Goal: Transaction & Acquisition: Purchase product/service

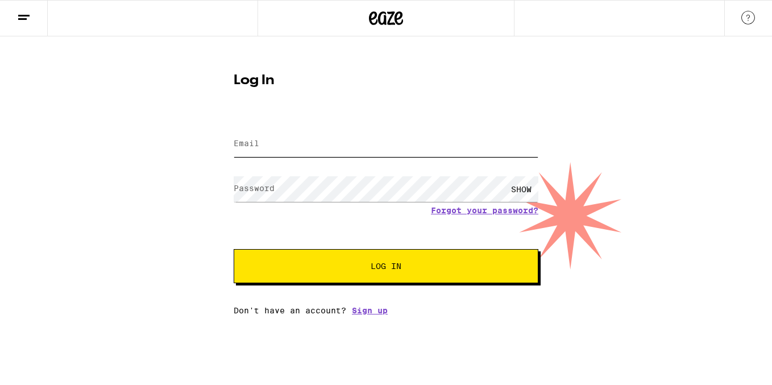
type input "[EMAIL_ADDRESS][DOMAIN_NAME]"
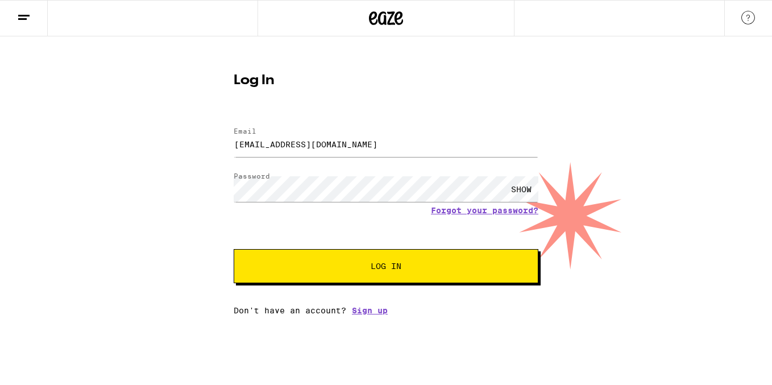
click at [442, 263] on button "Log In" at bounding box center [386, 266] width 305 height 34
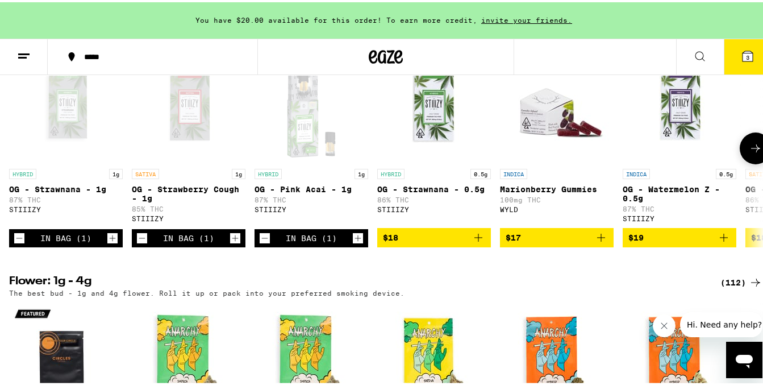
scroll to position [1233, 0]
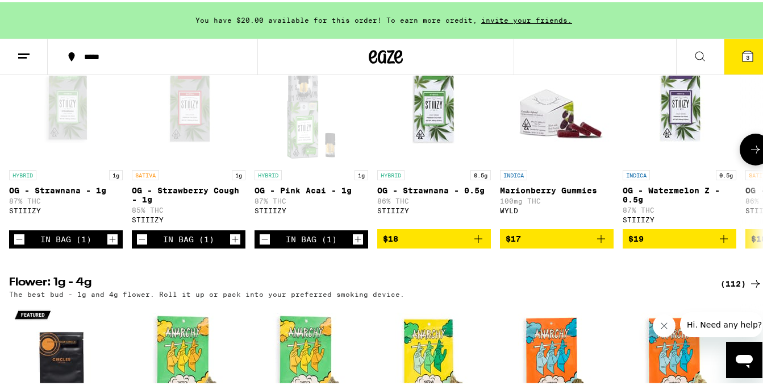
click at [263, 244] on icon "Decrement" at bounding box center [265, 237] width 10 height 14
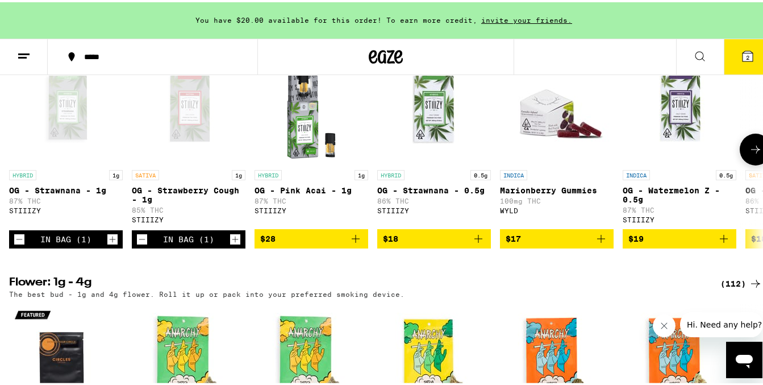
click at [143, 244] on icon "Decrement" at bounding box center [142, 237] width 10 height 14
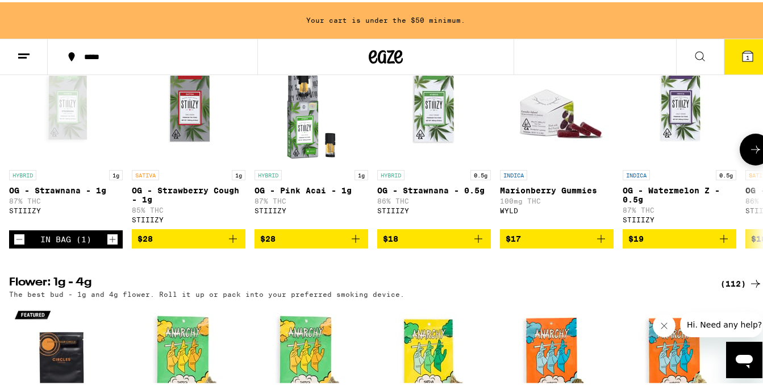
click at [15, 244] on icon "Decrement" at bounding box center [19, 237] width 10 height 14
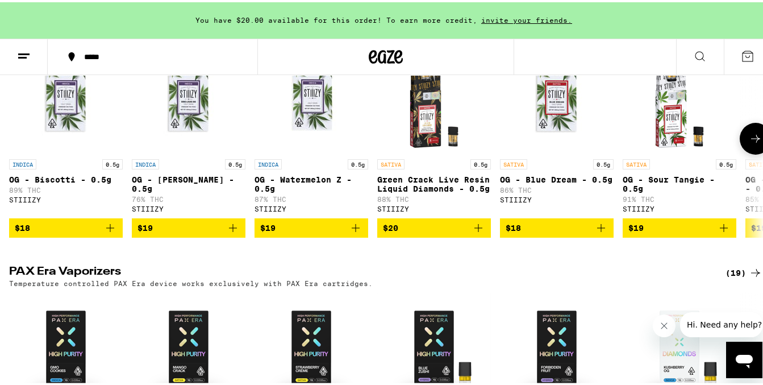
scroll to position [2520, 0]
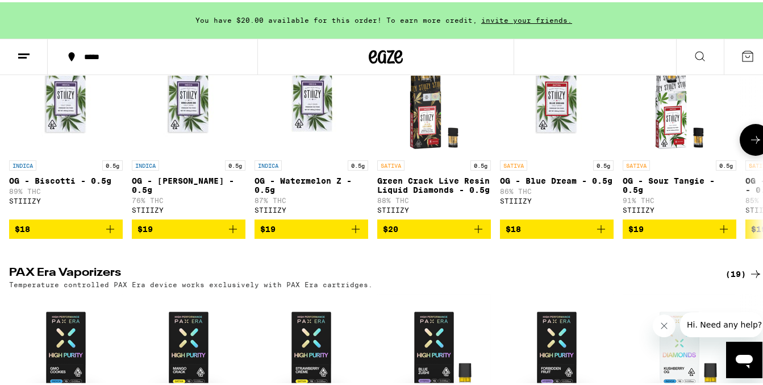
click at [749, 144] on icon at bounding box center [756, 138] width 14 height 14
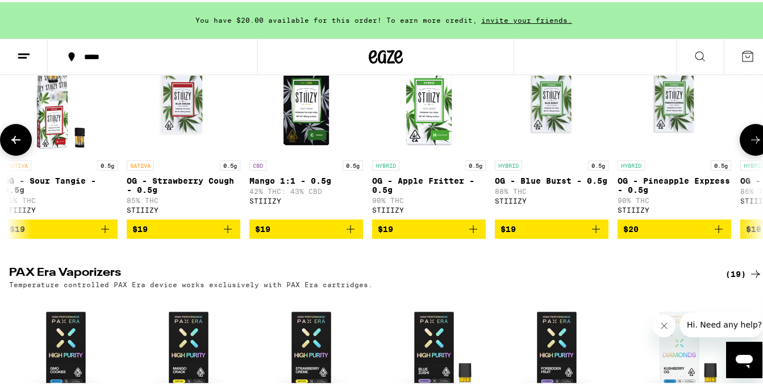
scroll to position [0, 621]
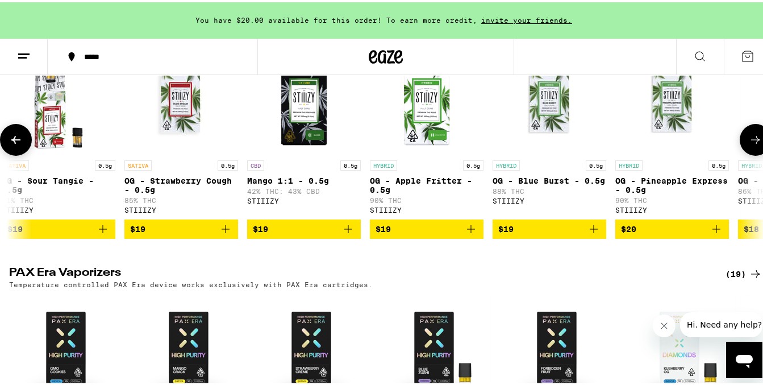
click at [740, 153] on button at bounding box center [756, 138] width 32 height 32
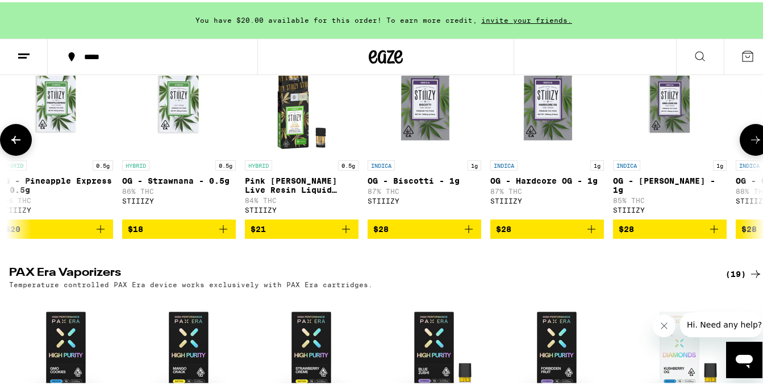
scroll to position [0, 1242]
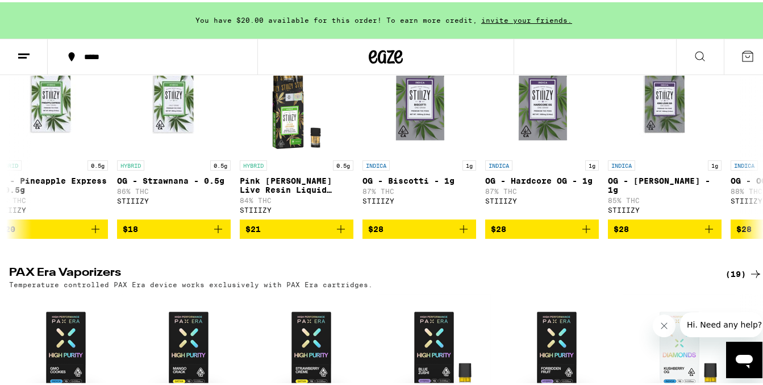
click at [30, 59] on icon at bounding box center [24, 54] width 14 height 14
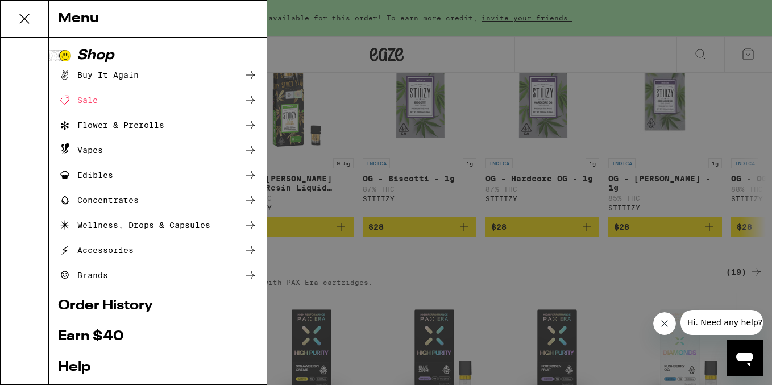
click at [96, 147] on div "Vapes" at bounding box center [80, 150] width 45 height 14
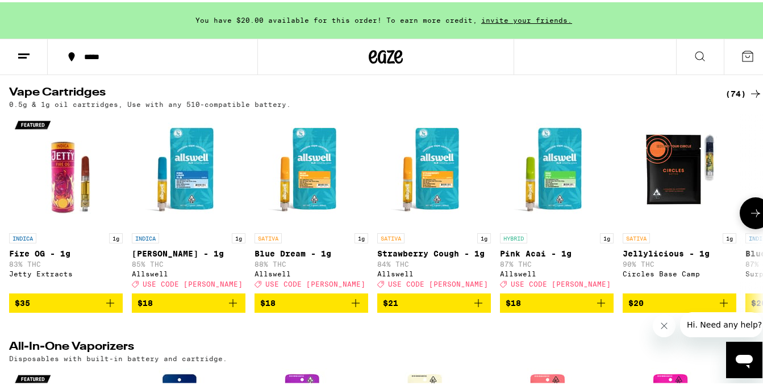
scroll to position [363, 0]
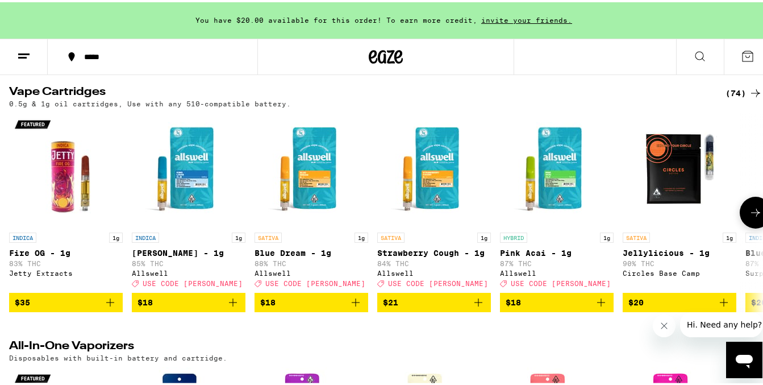
click at [749, 217] on icon at bounding box center [756, 210] width 14 height 14
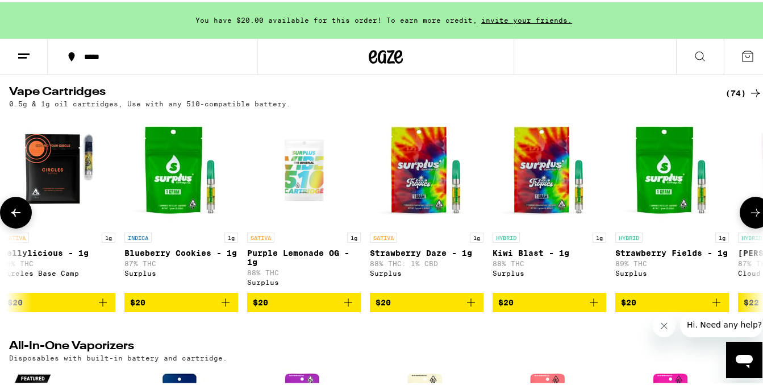
click at [749, 217] on icon at bounding box center [756, 210] width 14 height 14
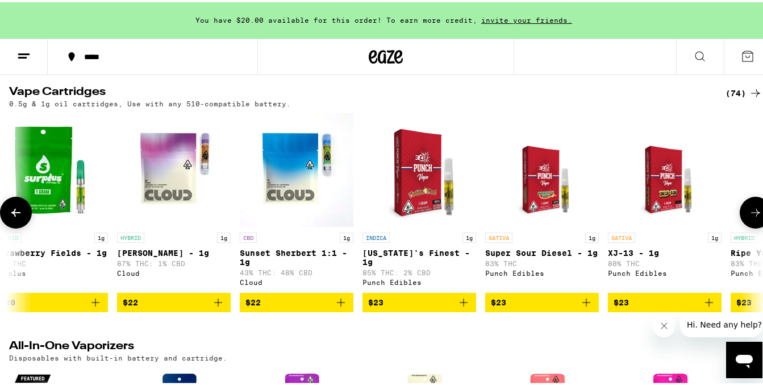
click at [749, 217] on icon at bounding box center [756, 210] width 14 height 14
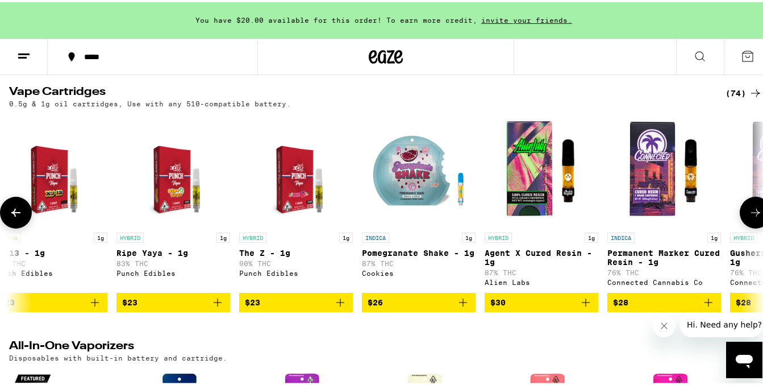
scroll to position [0, 1863]
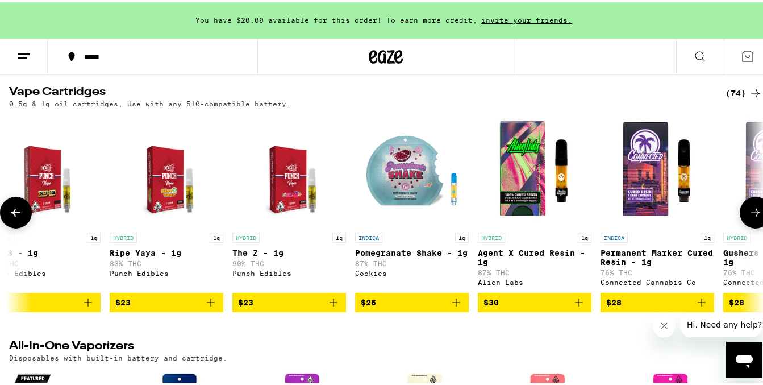
click at [749, 217] on icon at bounding box center [756, 210] width 14 height 14
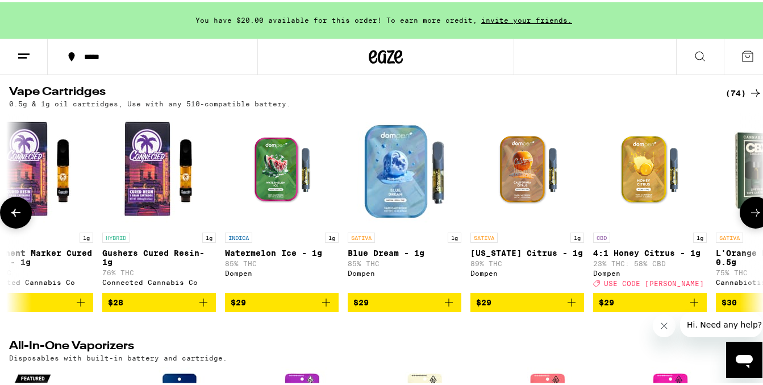
click at [749, 217] on icon at bounding box center [756, 210] width 14 height 14
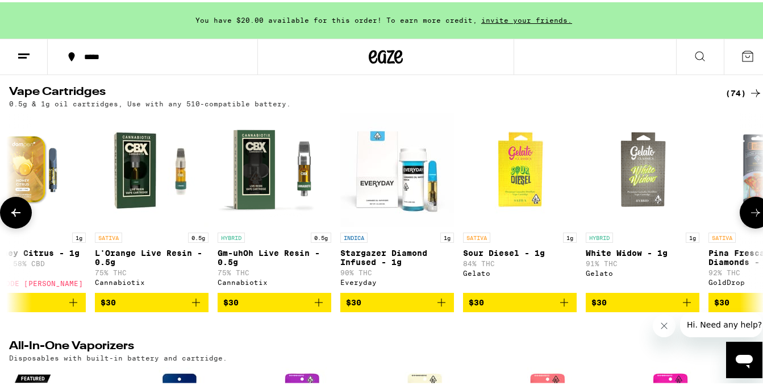
click at [749, 217] on icon at bounding box center [756, 210] width 14 height 14
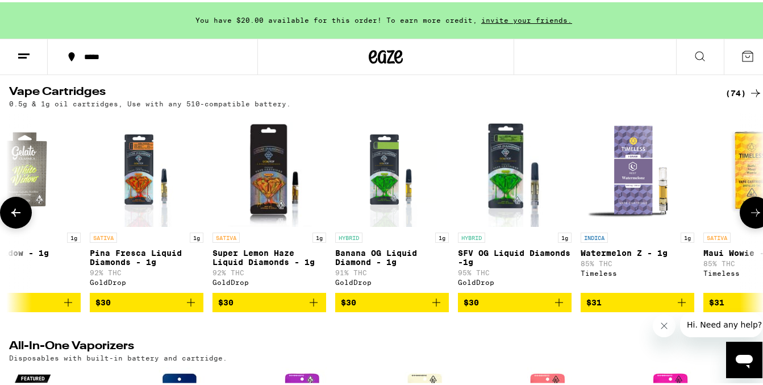
scroll to position [0, 3727]
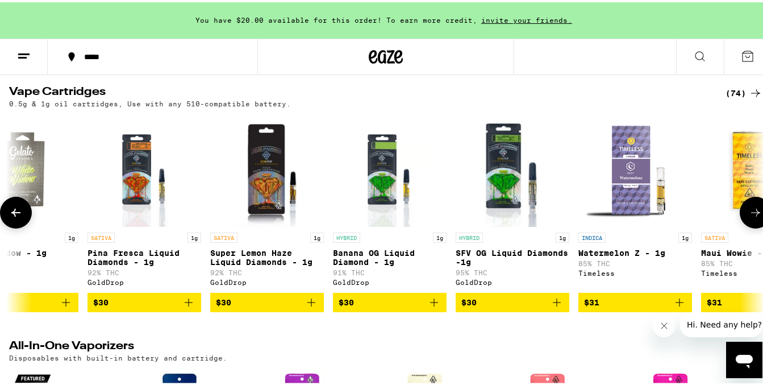
click at [749, 217] on icon at bounding box center [756, 210] width 14 height 14
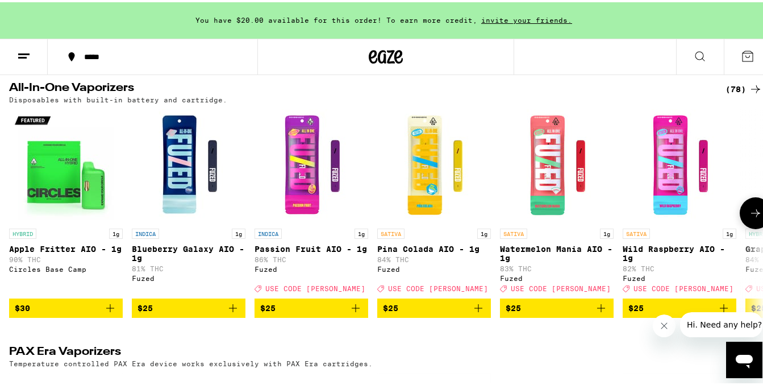
scroll to position [626, 0]
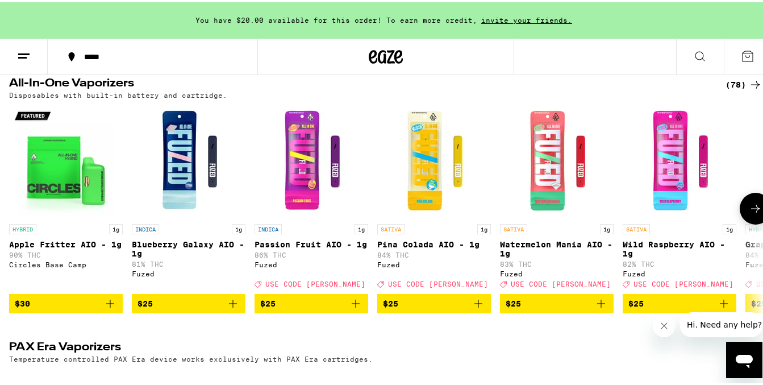
click at [740, 222] on button at bounding box center [756, 206] width 32 height 32
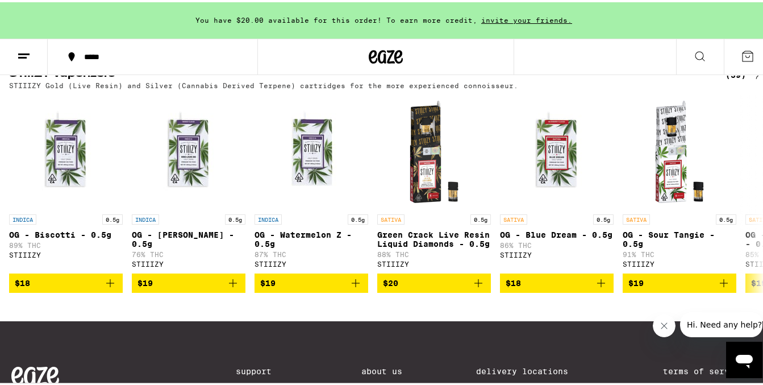
scroll to position [1156, 0]
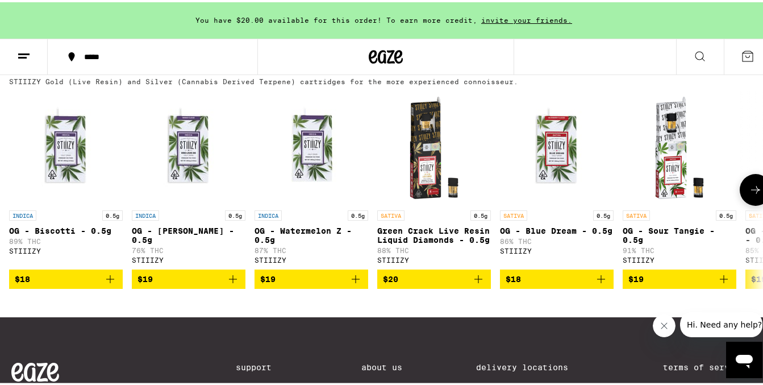
click at [740, 203] on button at bounding box center [756, 188] width 32 height 32
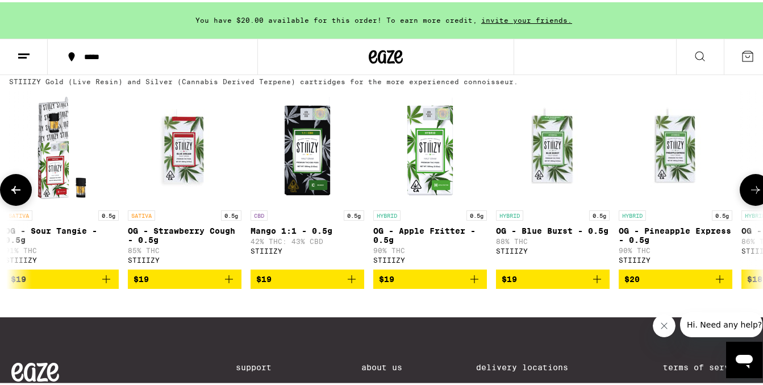
scroll to position [0, 621]
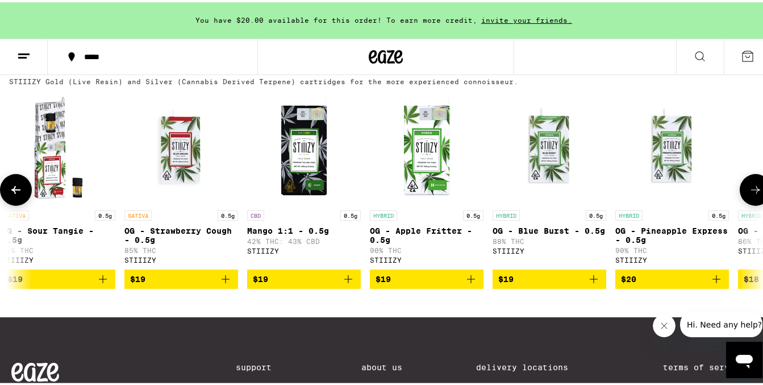
click at [740, 203] on button at bounding box center [756, 188] width 32 height 32
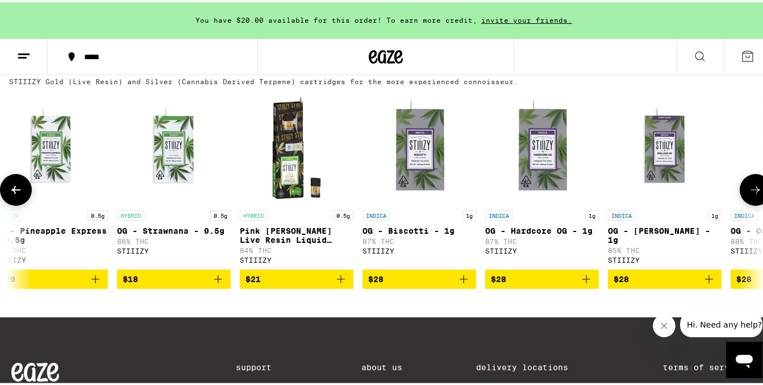
click at [740, 203] on button at bounding box center [756, 188] width 32 height 32
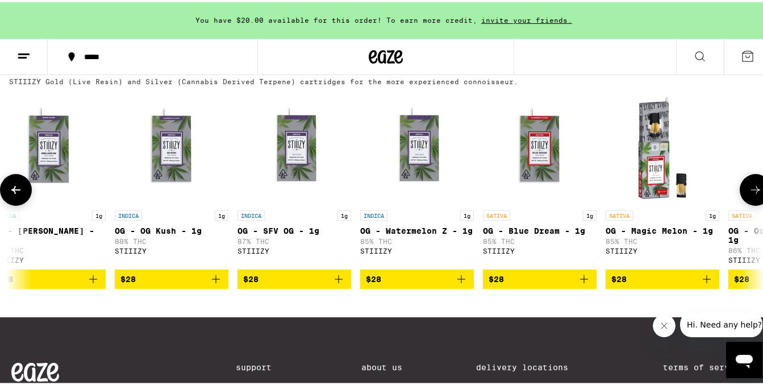
scroll to position [0, 1863]
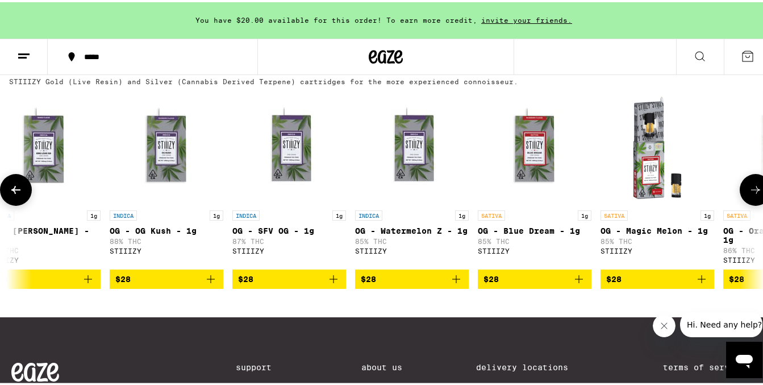
click at [740, 203] on button at bounding box center [756, 188] width 32 height 32
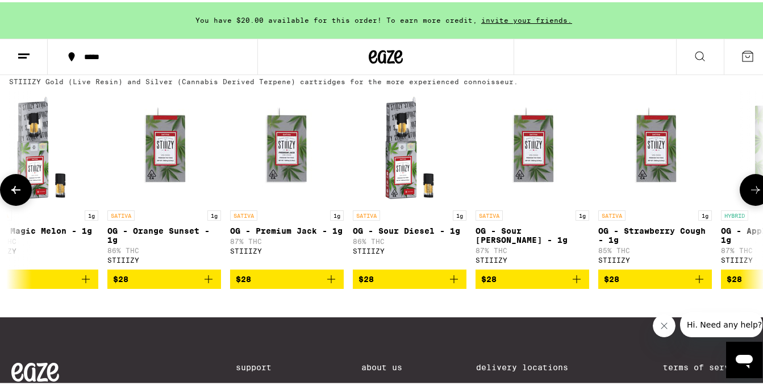
scroll to position [0, 2484]
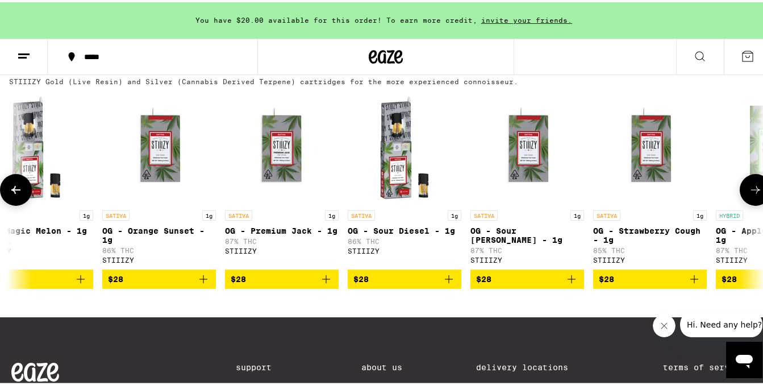
click at [740, 203] on button at bounding box center [756, 188] width 32 height 32
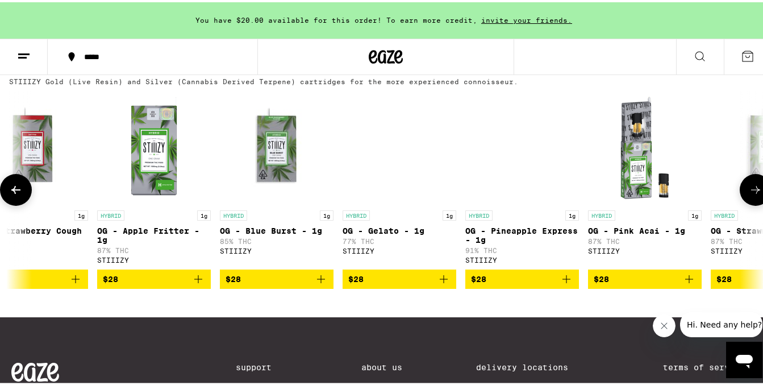
scroll to position [0, 3105]
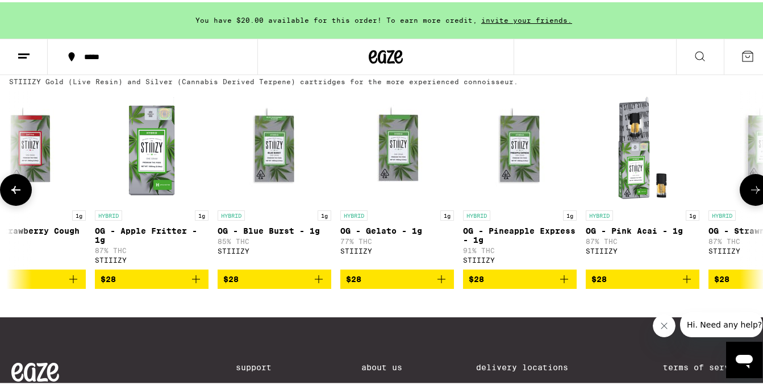
click at [19, 203] on button at bounding box center [16, 188] width 32 height 32
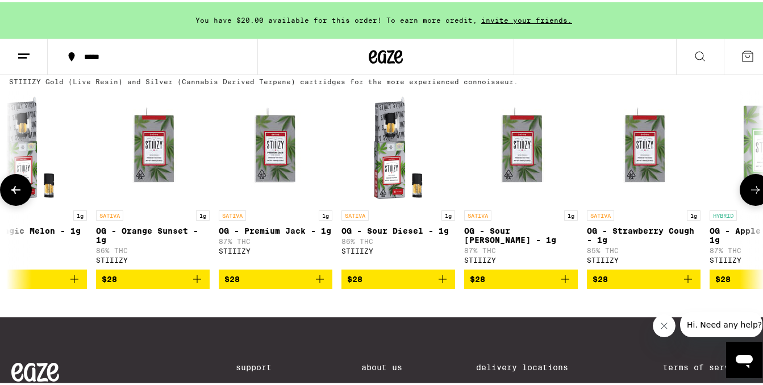
scroll to position [0, 2484]
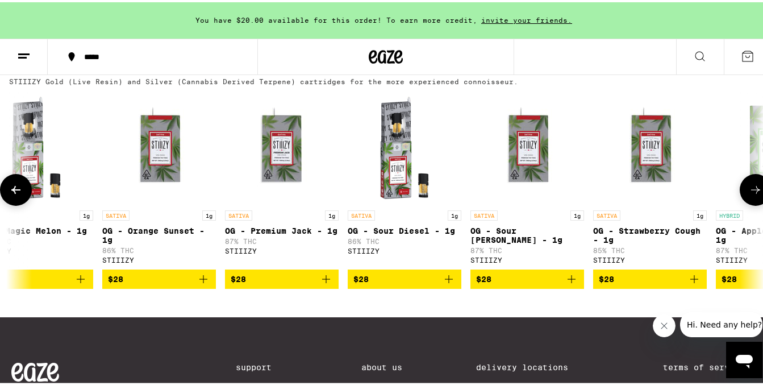
click at [509, 284] on span "$28" at bounding box center [527, 277] width 102 height 14
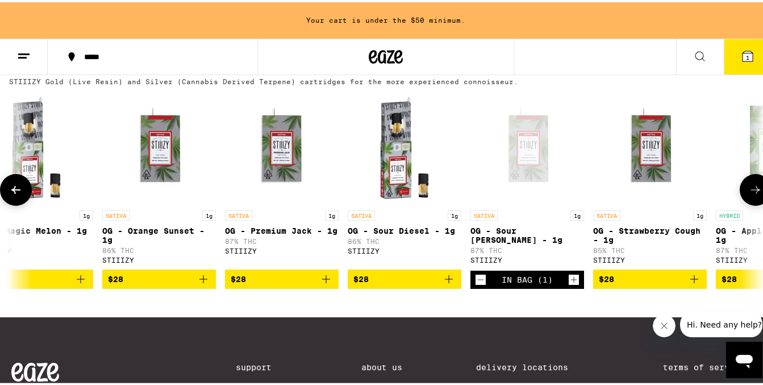
click at [749, 194] on icon at bounding box center [756, 188] width 14 height 14
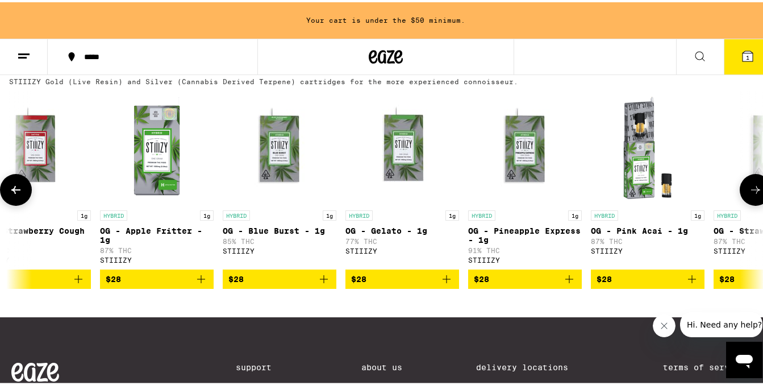
scroll to position [0, 3105]
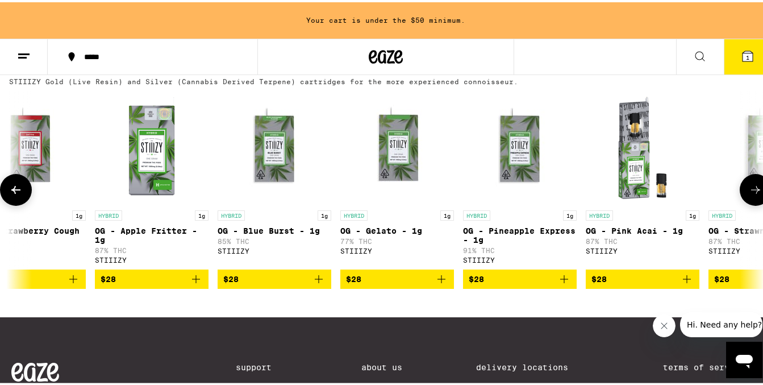
click at [751, 191] on icon at bounding box center [755, 188] width 9 height 8
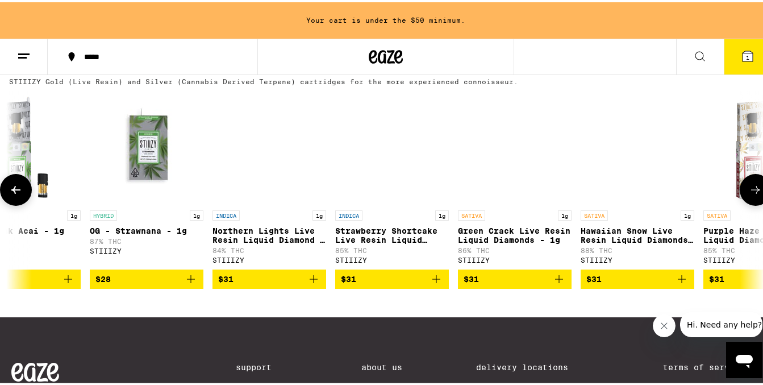
scroll to position [0, 3727]
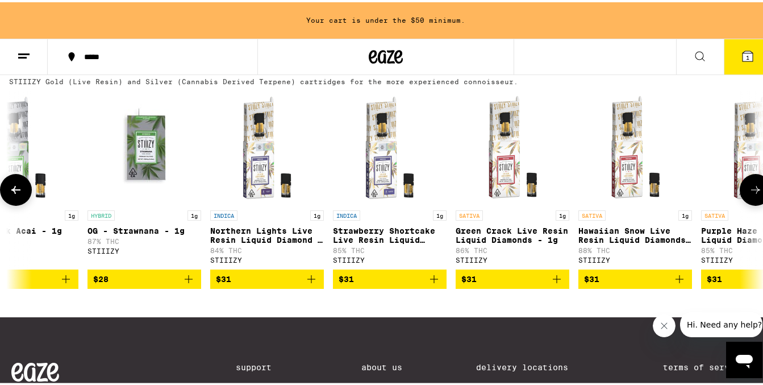
click at [24, 203] on button at bounding box center [16, 188] width 32 height 32
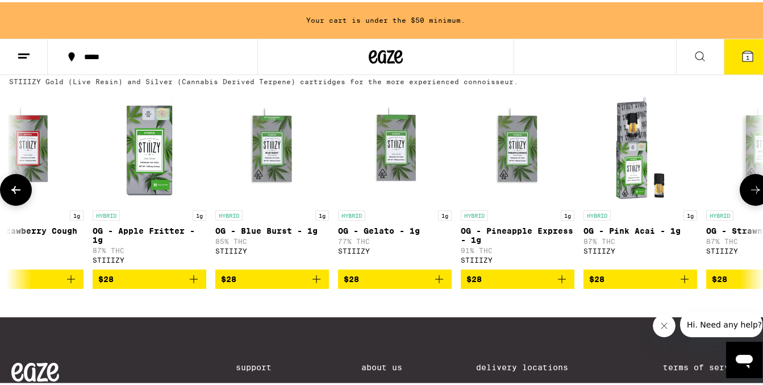
scroll to position [0, 3105]
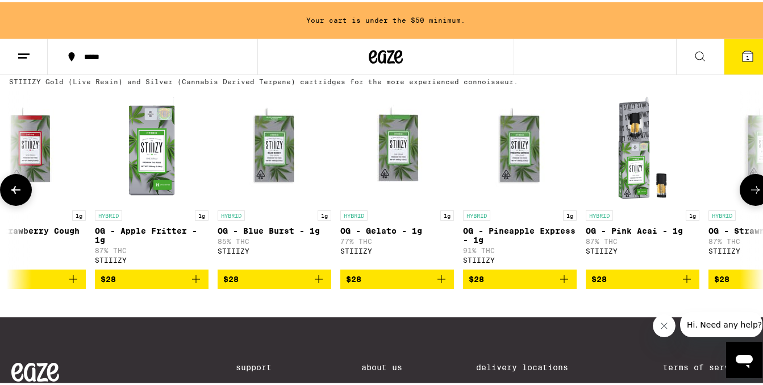
click at [749, 194] on icon at bounding box center [756, 188] width 14 height 14
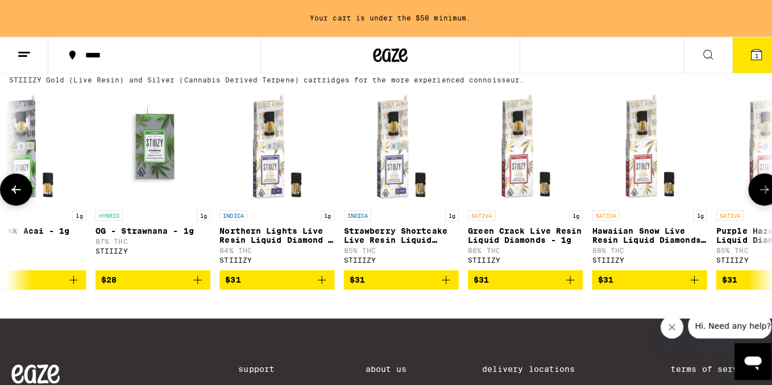
scroll to position [0, 3727]
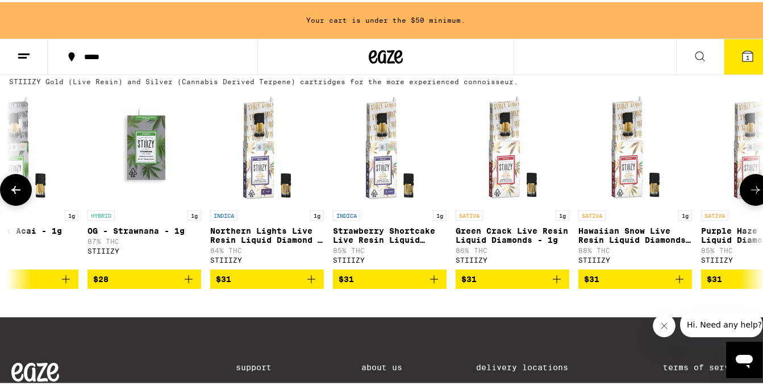
click at [126, 284] on span "$28" at bounding box center [144, 277] width 102 height 14
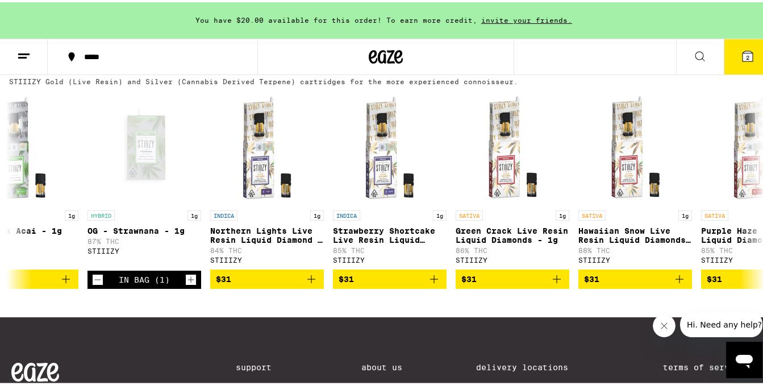
click at [743, 50] on icon at bounding box center [748, 54] width 10 height 10
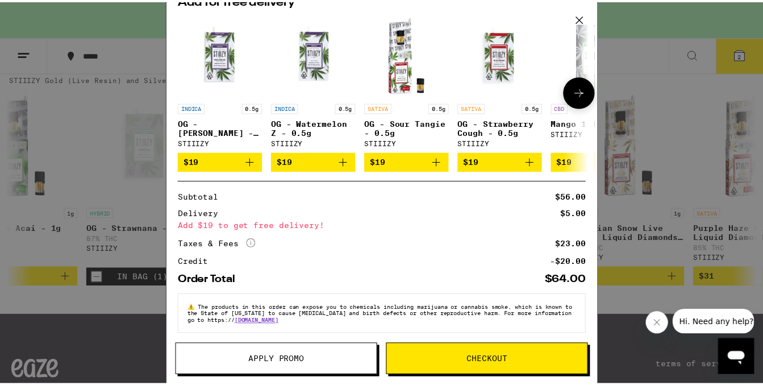
scroll to position [184, 0]
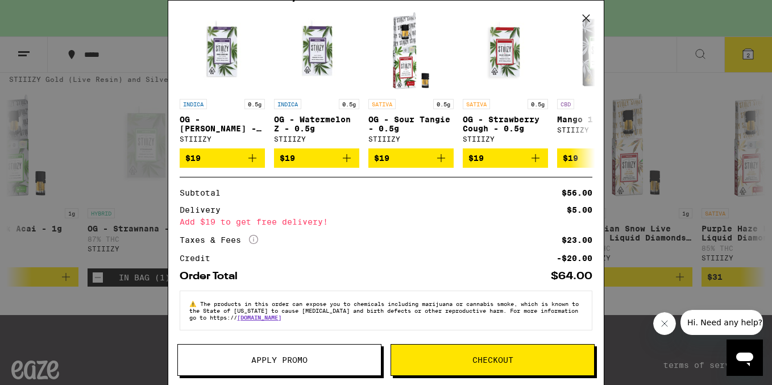
click at [585, 17] on icon at bounding box center [585, 18] width 17 height 17
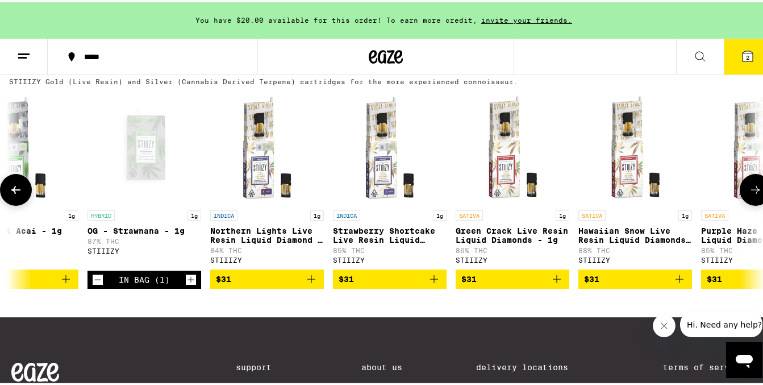
click at [22, 194] on icon at bounding box center [16, 188] width 14 height 14
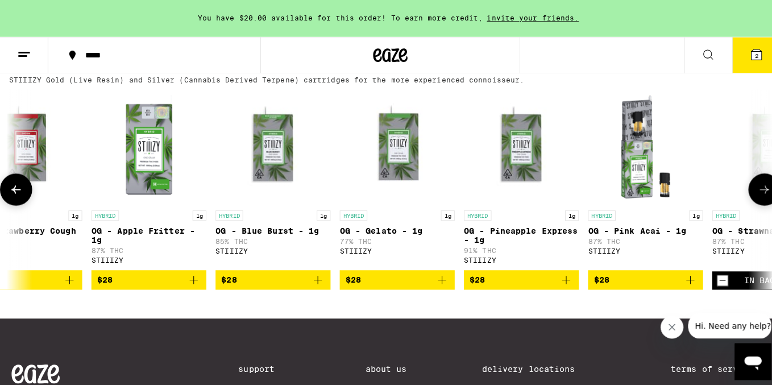
scroll to position [0, 3105]
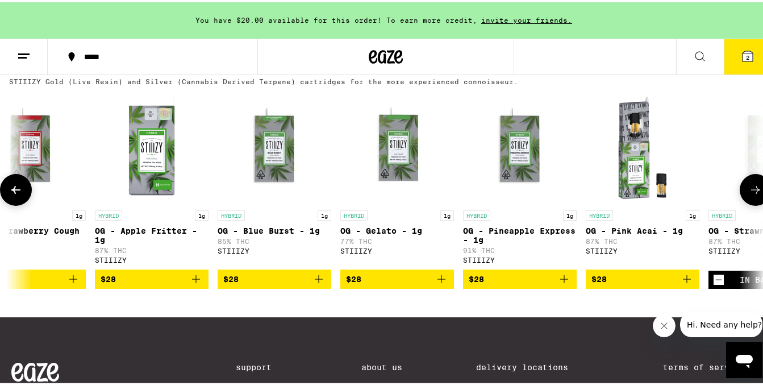
click at [618, 284] on span "$28" at bounding box center [643, 277] width 102 height 14
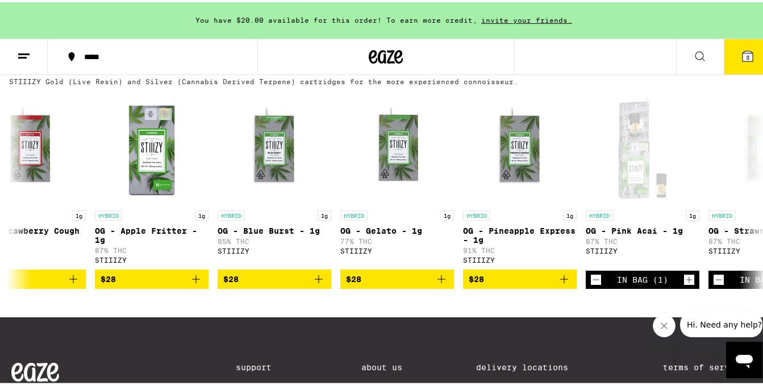
click at [743, 52] on icon at bounding box center [748, 54] width 10 height 10
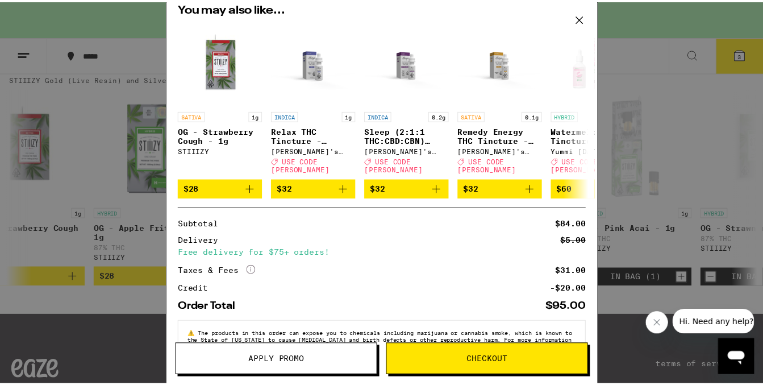
scroll to position [236, 0]
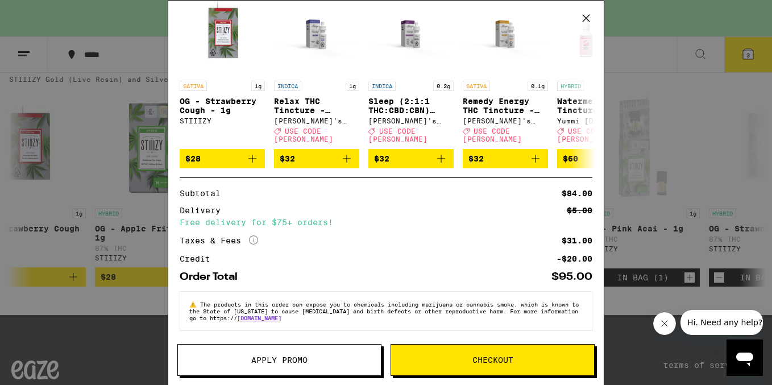
click at [585, 18] on icon at bounding box center [585, 18] width 7 height 7
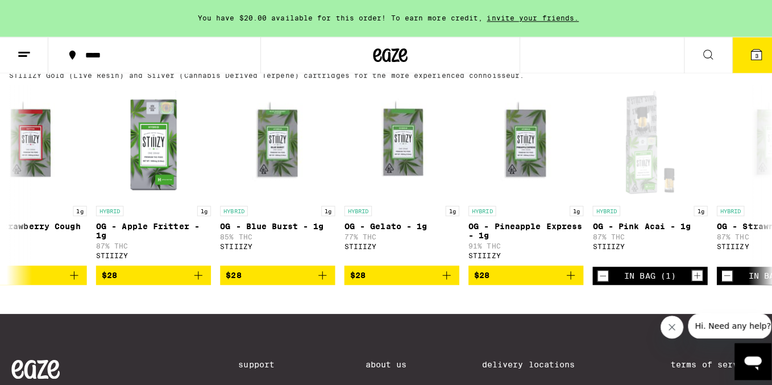
scroll to position [1161, 0]
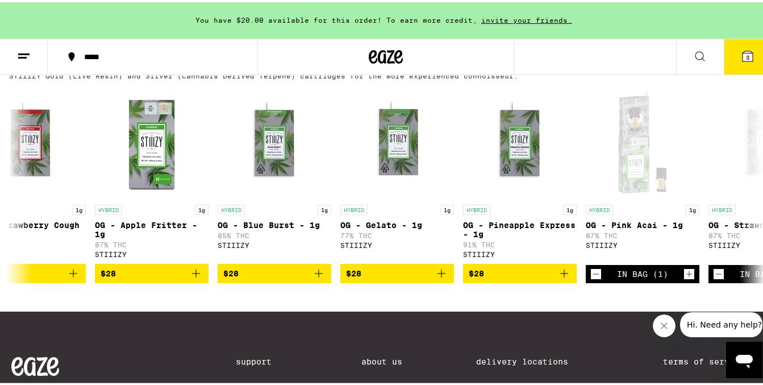
click at [748, 53] on button "3" at bounding box center [748, 54] width 48 height 35
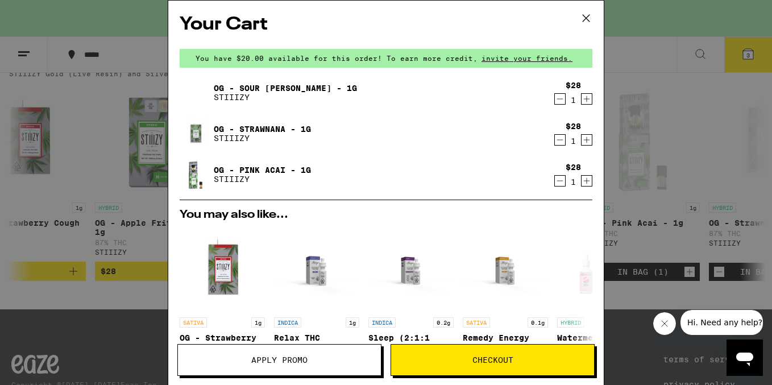
click at [586, 18] on icon at bounding box center [585, 18] width 17 height 17
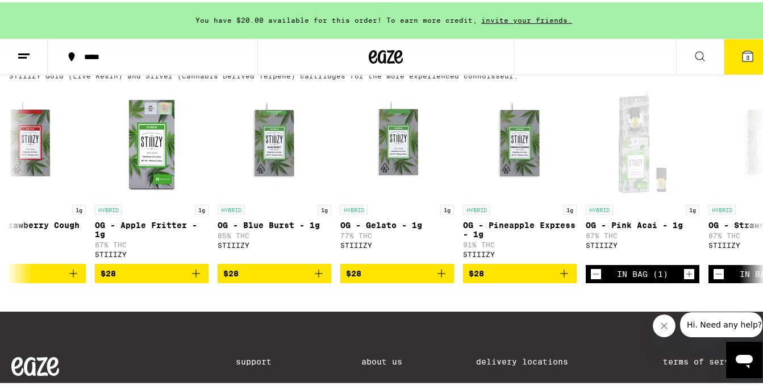
click at [745, 61] on button "3" at bounding box center [748, 54] width 48 height 35
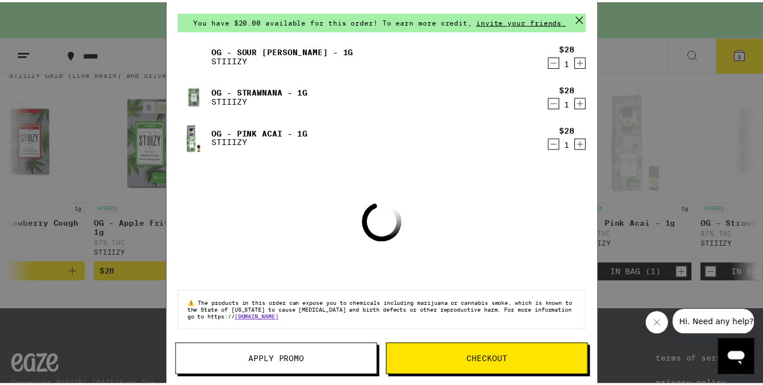
scroll to position [39, 0]
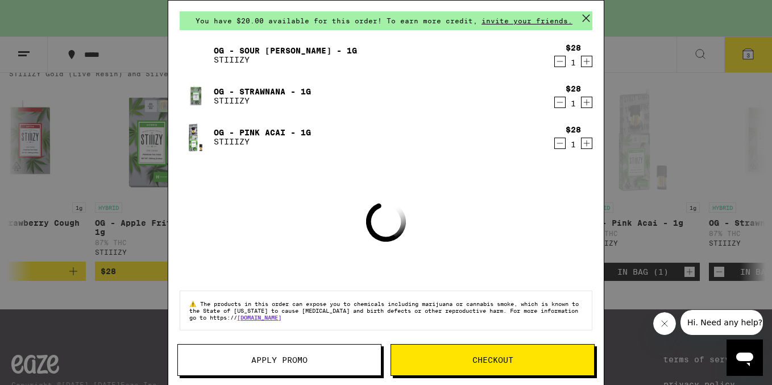
click at [586, 19] on icon at bounding box center [585, 18] width 7 height 7
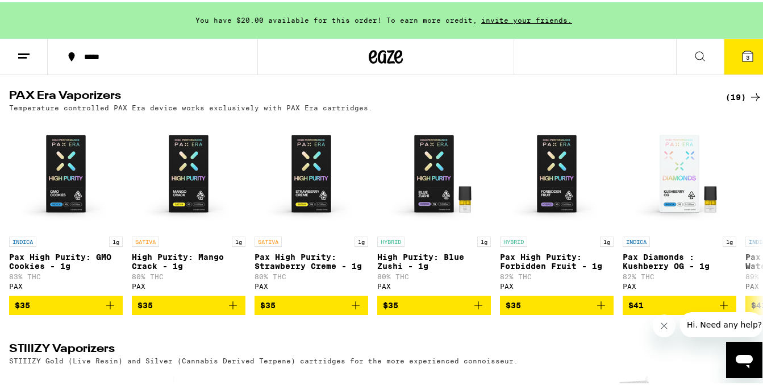
scroll to position [804, 0]
